Goal: Information Seeking & Learning: Learn about a topic

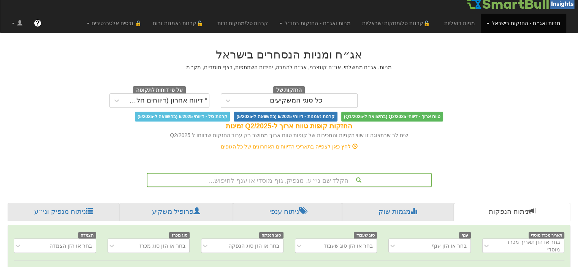
scroll to position [114, 0]
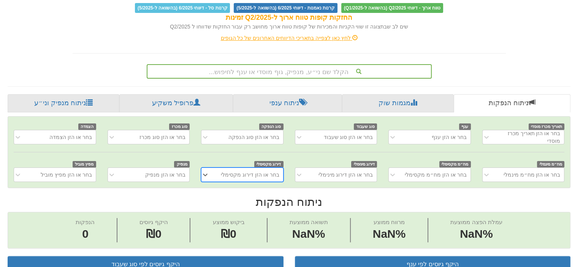
click at [321, 79] on div "הקלד שם ני״ע, מנפיק, גוף מוסדי או ענף לחיפוש..." at bounding box center [289, 71] width 285 height 14
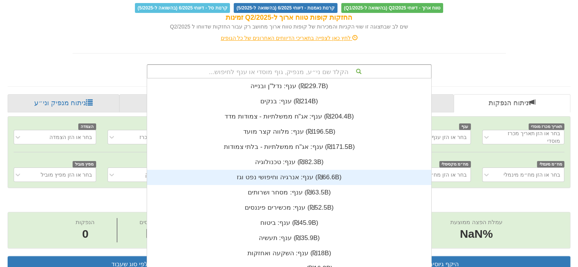
scroll to position [189, 0]
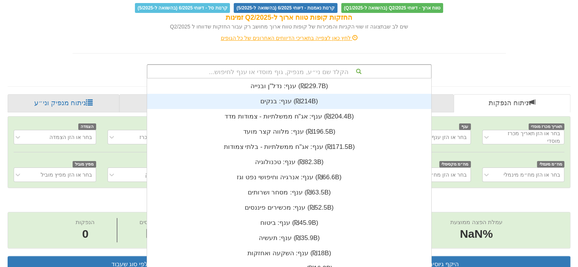
click at [457, 28] on div "שים לב שבתצוגה זו שווי הקניות והמכירות של קופות טווח ארוך מחושב רק עבור החזקות …" at bounding box center [289, 27] width 433 height 8
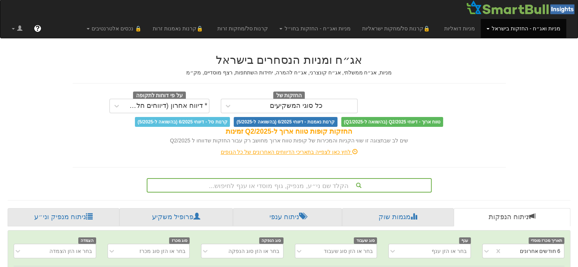
scroll to position [0, 1530]
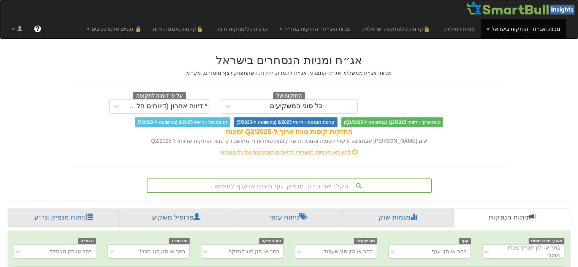
scroll to position [43, 0]
